Goal: Transaction & Acquisition: Download file/media

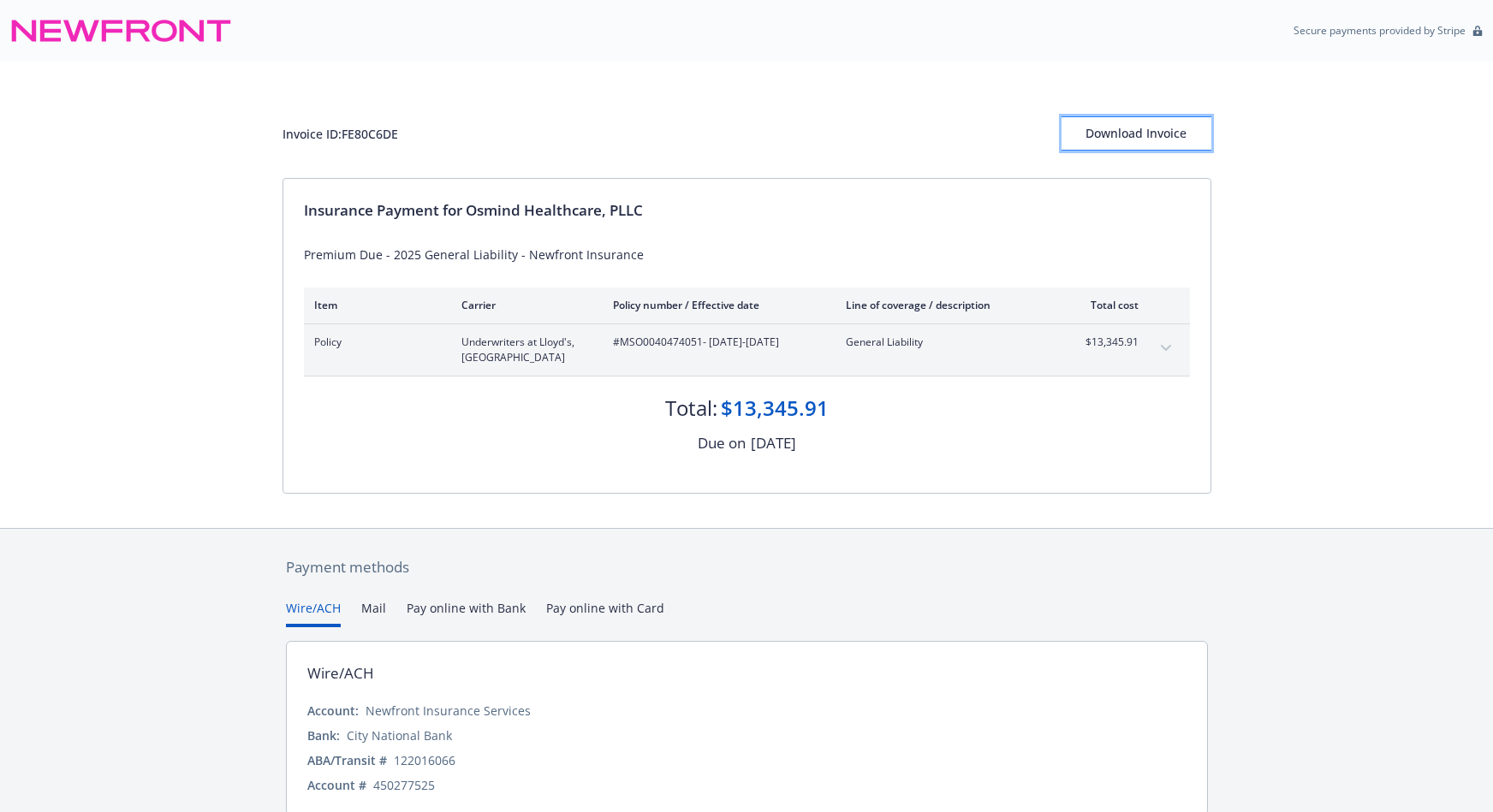
click at [1123, 124] on div "Download Invoice" at bounding box center [1136, 134] width 150 height 32
